Goal: Task Accomplishment & Management: Use online tool/utility

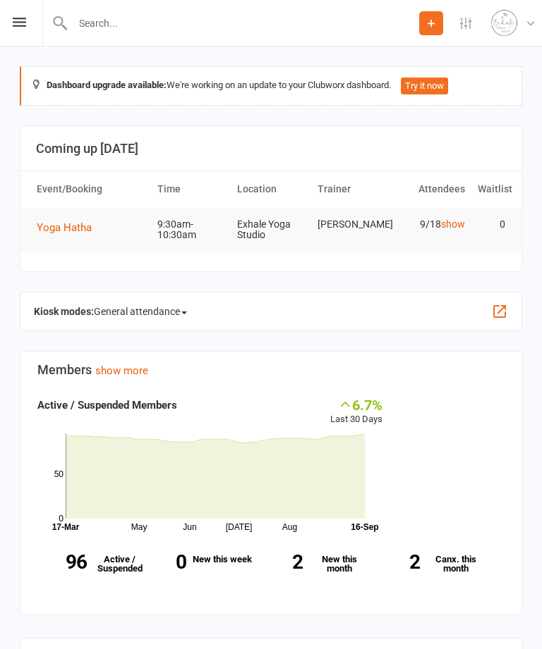
click at [9, 10] on div "Prospect Member Non-attending contact Class / event Appointment Task Membership…" at bounding box center [271, 23] width 542 height 47
click at [15, 30] on div "Prospect Member Non-attending contact Class / event Appointment Task Membership…" at bounding box center [271, 23] width 542 height 47
click at [12, 26] on div "Prospect Member Non-attending contact Class / event Appointment Task Membership…" at bounding box center [271, 23] width 542 height 47
click at [20, 25] on icon at bounding box center [19, 22] width 13 height 9
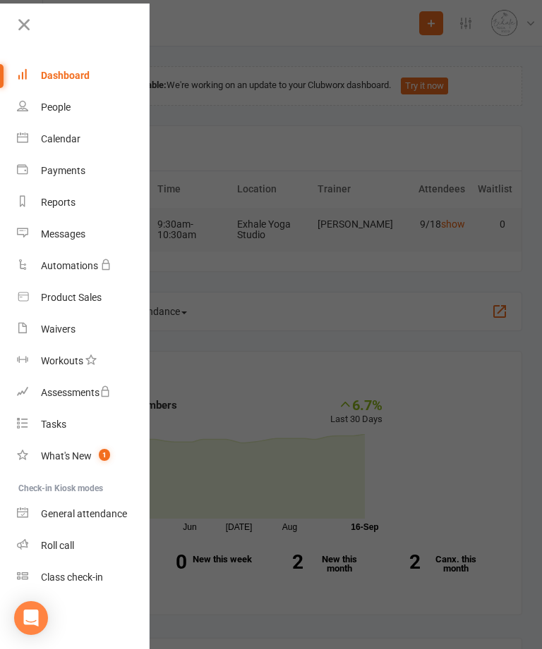
click at [80, 145] on div "Calendar" at bounding box center [60, 138] width 39 height 11
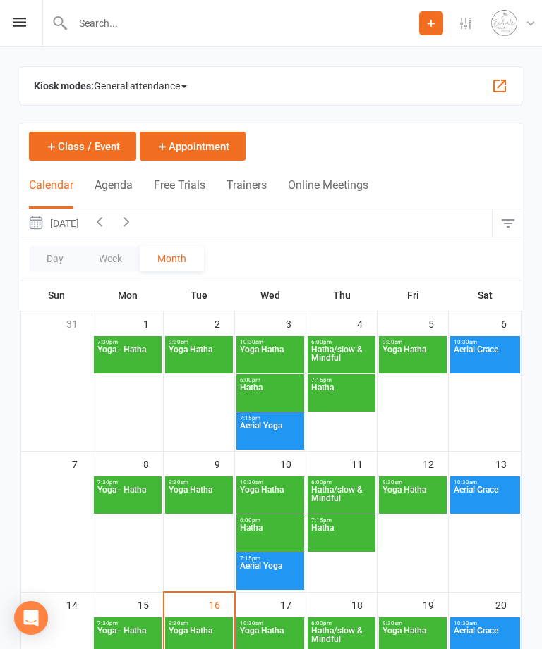
scroll to position [92, 0]
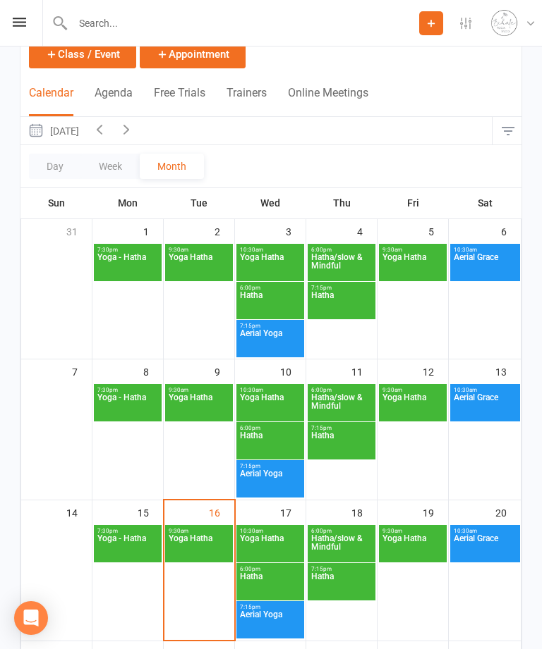
click at [209, 544] on span "Yoga Hatha" at bounding box center [199, 546] width 62 height 25
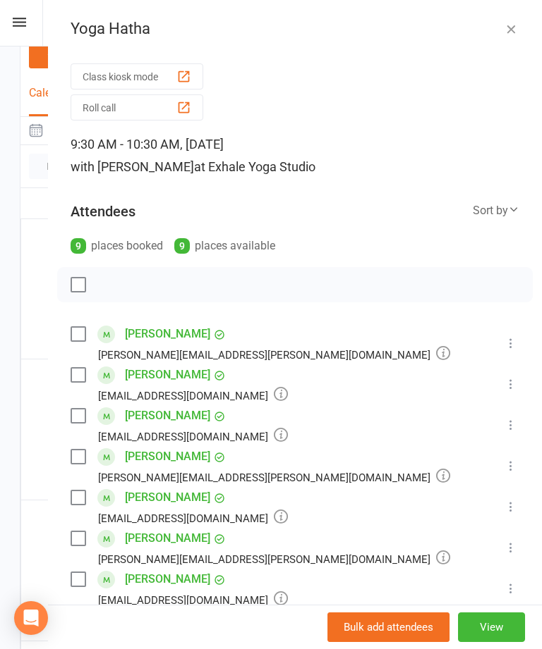
scroll to position [0, 0]
click at [182, 72] on div "button" at bounding box center [183, 76] width 15 height 15
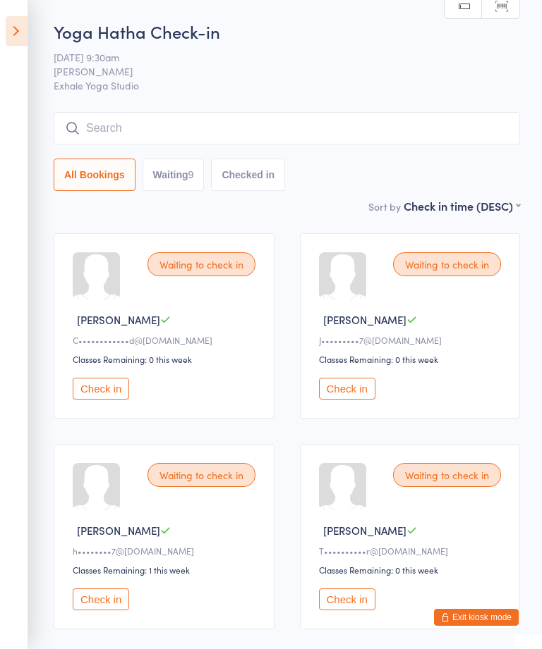
click at [92, 399] on button "Check in" at bounding box center [101, 389] width 56 height 22
click at [111, 400] on button "Check in" at bounding box center [101, 389] width 56 height 22
click at [109, 400] on button "Check in" at bounding box center [101, 389] width 56 height 22
click at [102, 397] on button "Check in" at bounding box center [101, 389] width 56 height 22
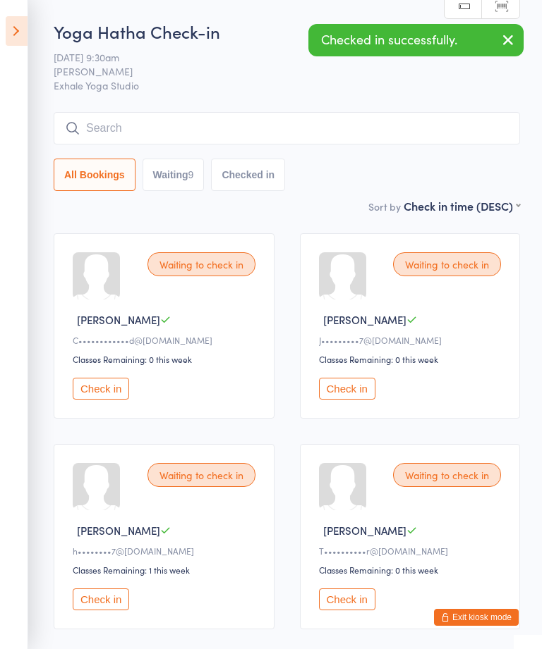
click at [346, 400] on button "Check in" at bounding box center [347, 389] width 56 height 22
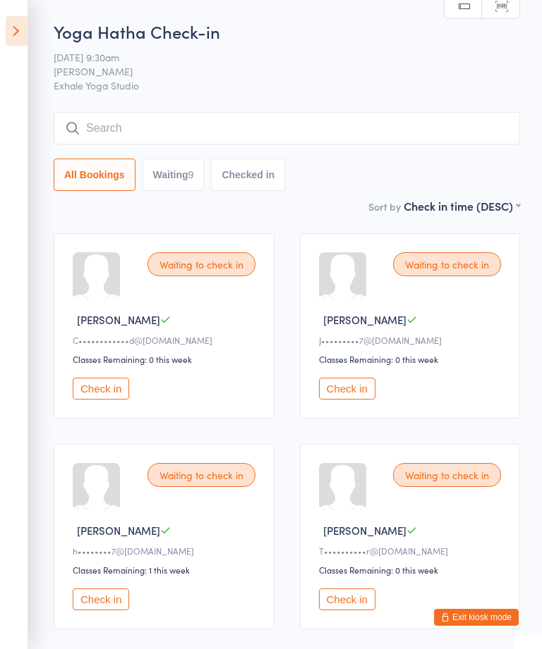
click at [319, 589] on button "Check in" at bounding box center [347, 600] width 56 height 22
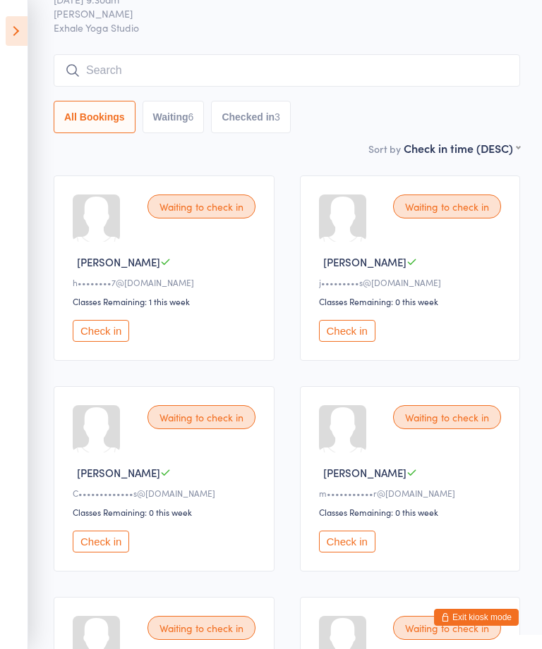
click at [348, 342] on button "Check in" at bounding box center [347, 331] width 56 height 22
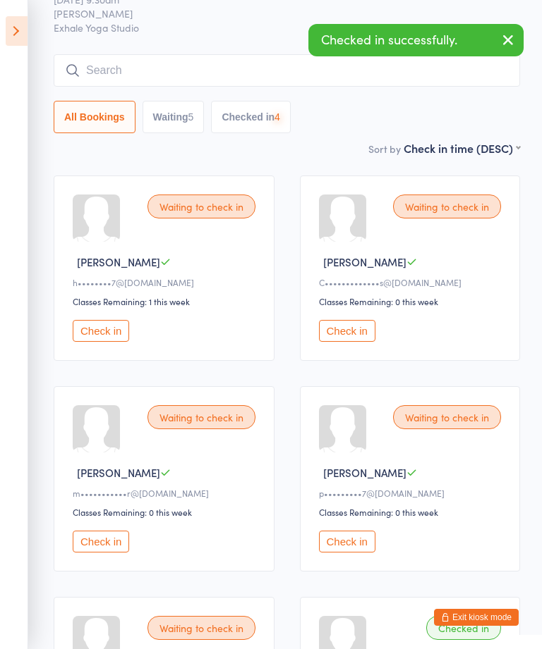
click at [109, 342] on button "Check in" at bounding box center [101, 331] width 56 height 22
click at [348, 553] on button "Check in" at bounding box center [347, 542] width 56 height 22
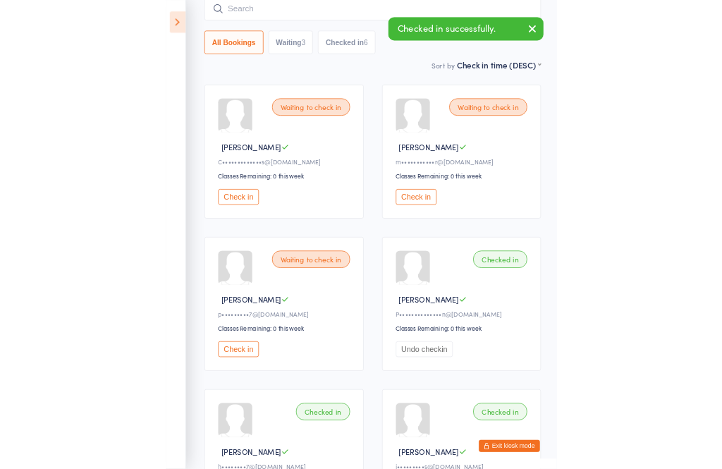
scroll to position [0, 0]
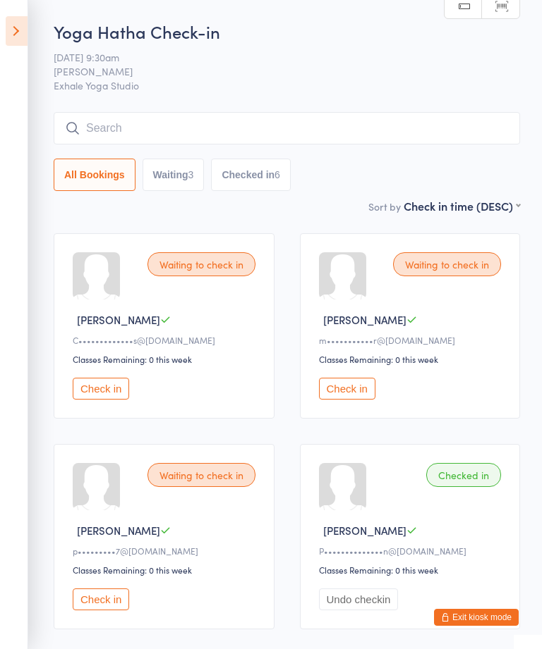
click at [360, 400] on button "Check in" at bounding box center [347, 389] width 56 height 22
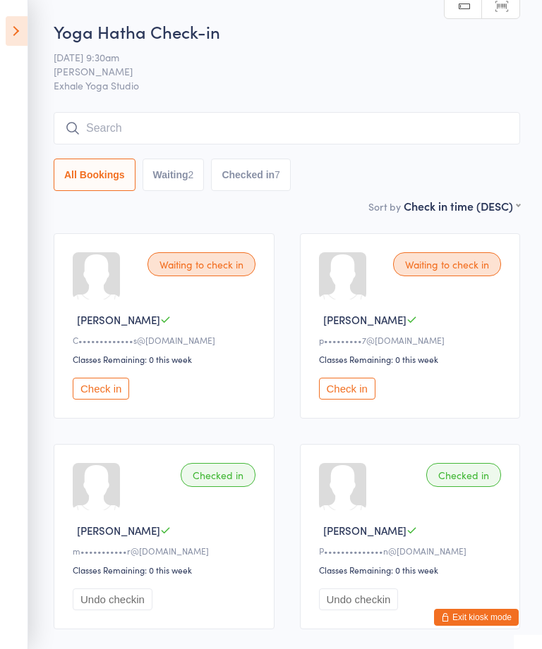
click at [106, 399] on button "Check in" at bounding box center [101, 389] width 56 height 22
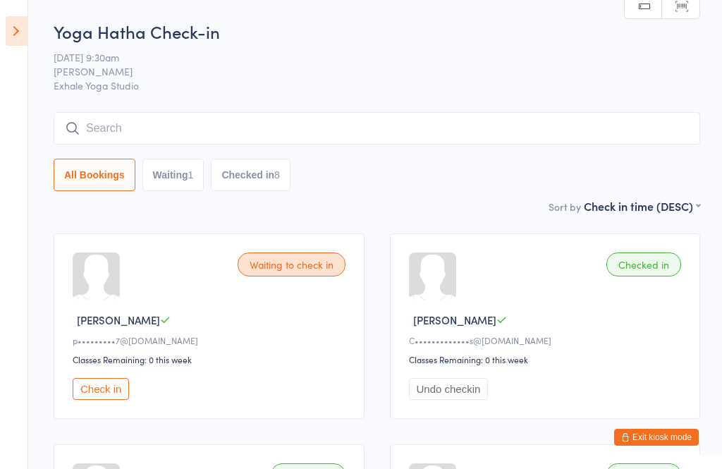
click at [94, 400] on button "Check in" at bounding box center [101, 389] width 56 height 22
